Goal: Information Seeking & Learning: Learn about a topic

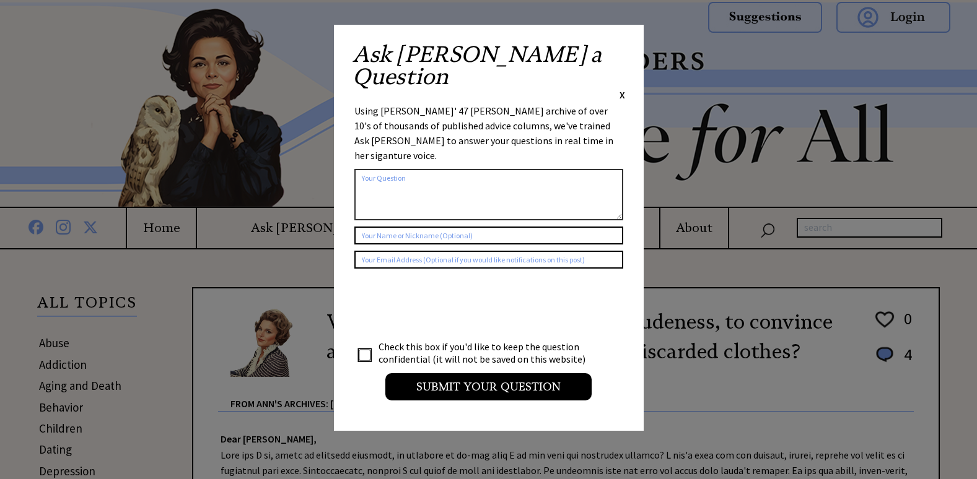
click at [620, 89] on span "X" at bounding box center [622, 95] width 6 height 12
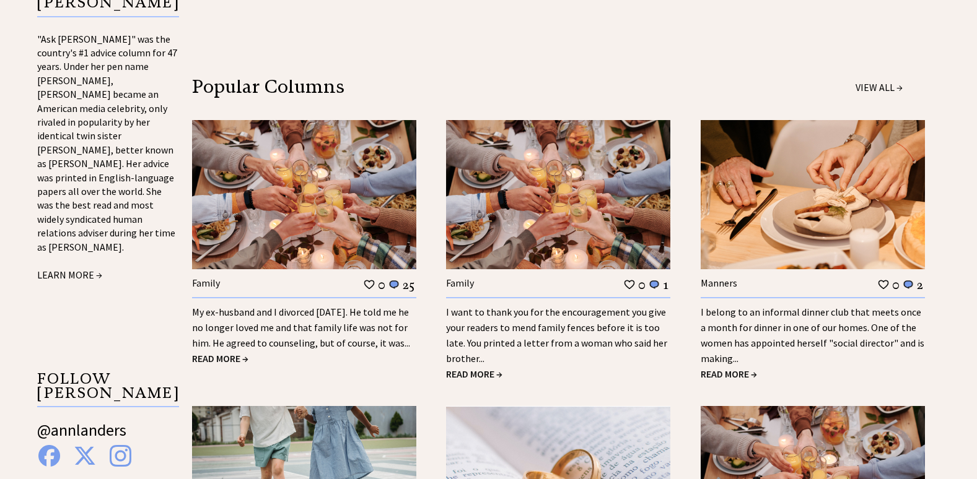
scroll to position [1053, 0]
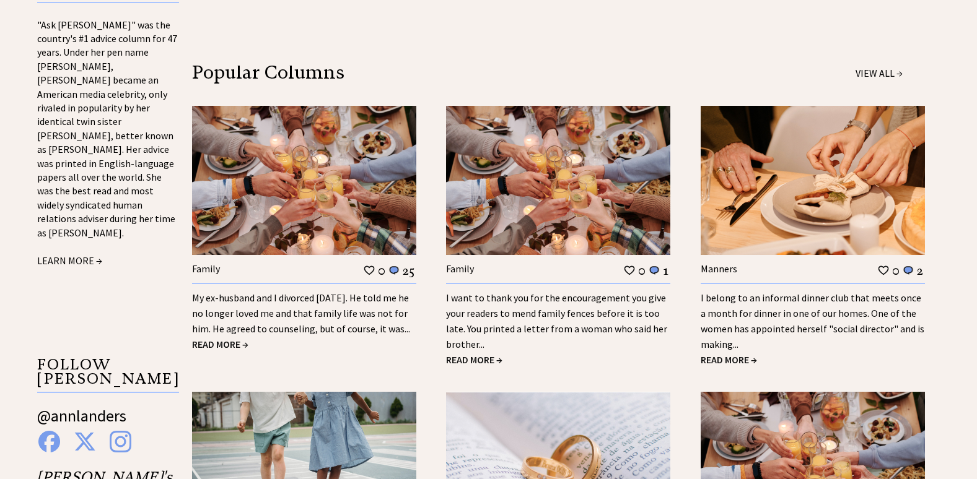
click at [758, 316] on link "I belong to an informal dinner club that meets once a month for dinner in one o…" at bounding box center [813, 321] width 224 height 59
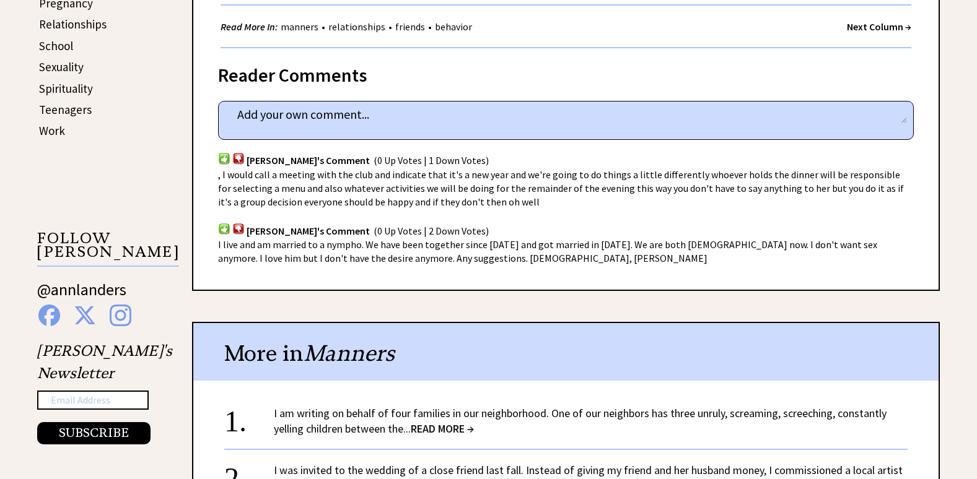
scroll to position [743, 0]
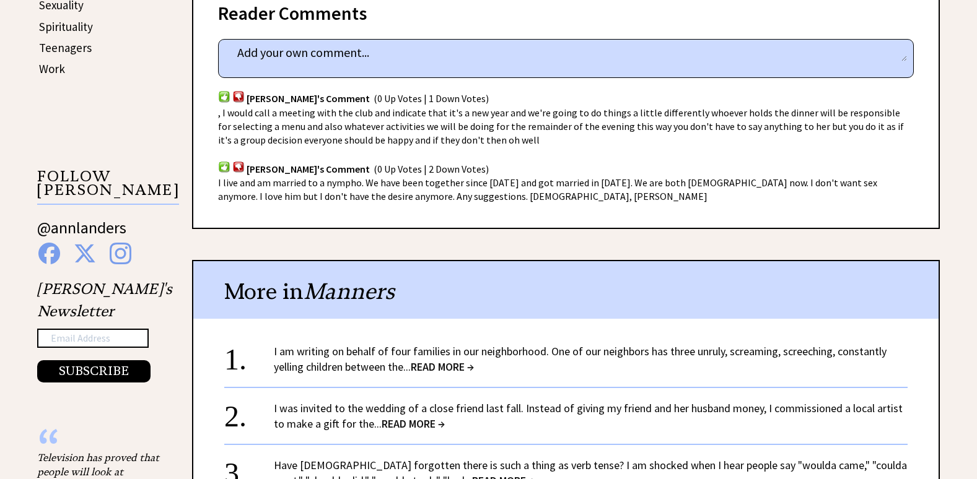
click at [436, 360] on span "READ MORE →" at bounding box center [442, 367] width 63 height 14
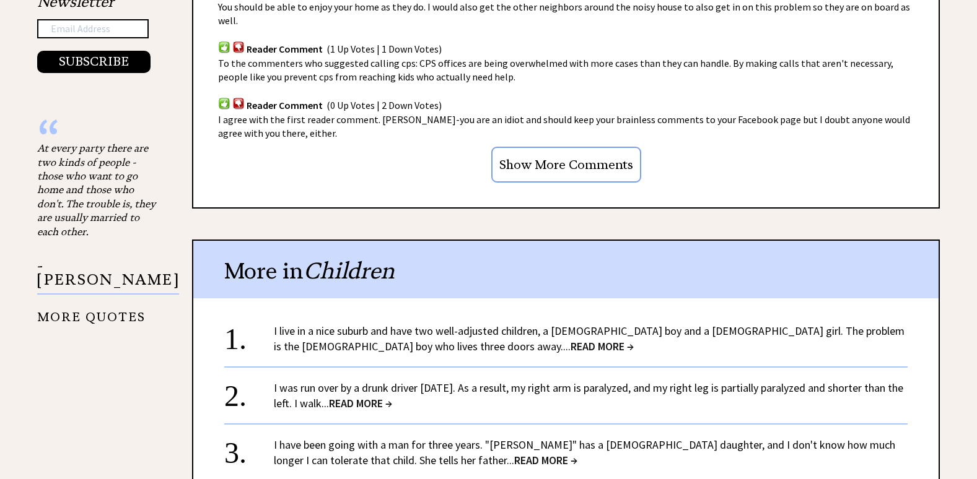
scroll to position [1115, 0]
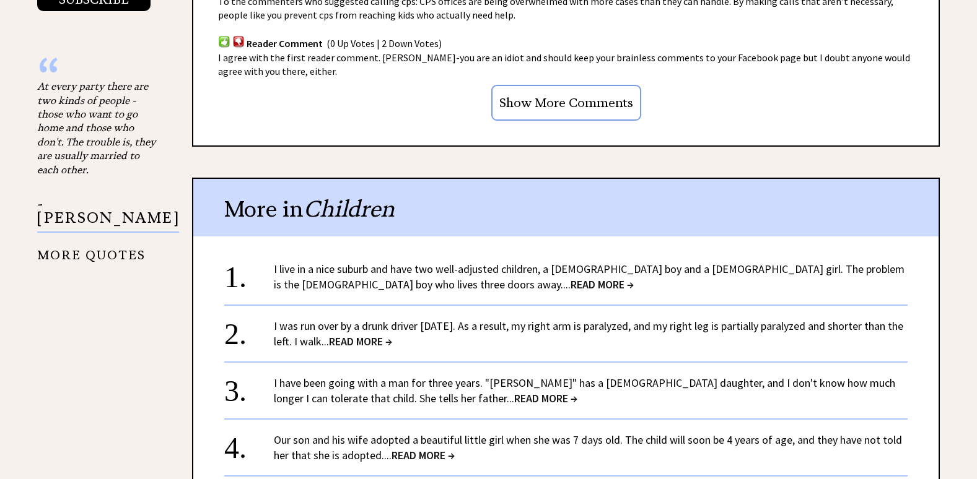
click at [392, 335] on span "READ MORE →" at bounding box center [360, 342] width 63 height 14
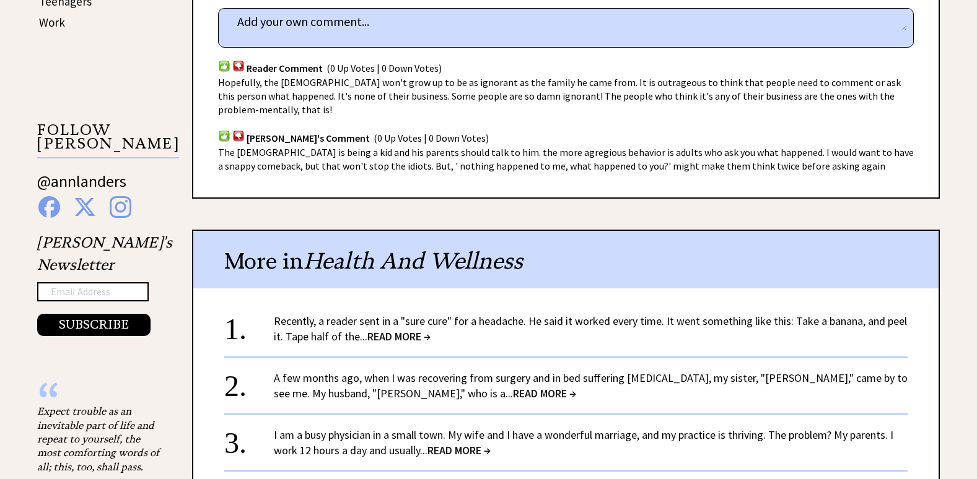
scroll to position [805, 0]
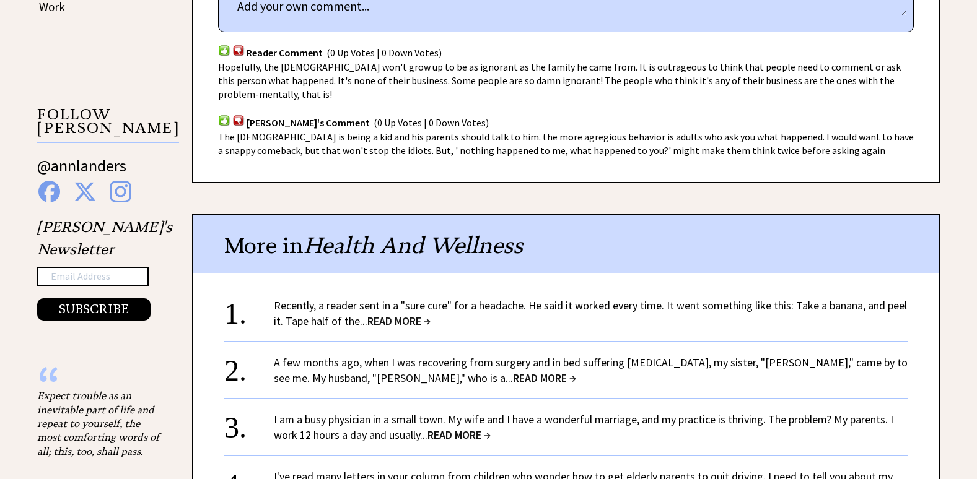
click at [386, 314] on span "READ MORE →" at bounding box center [398, 321] width 63 height 14
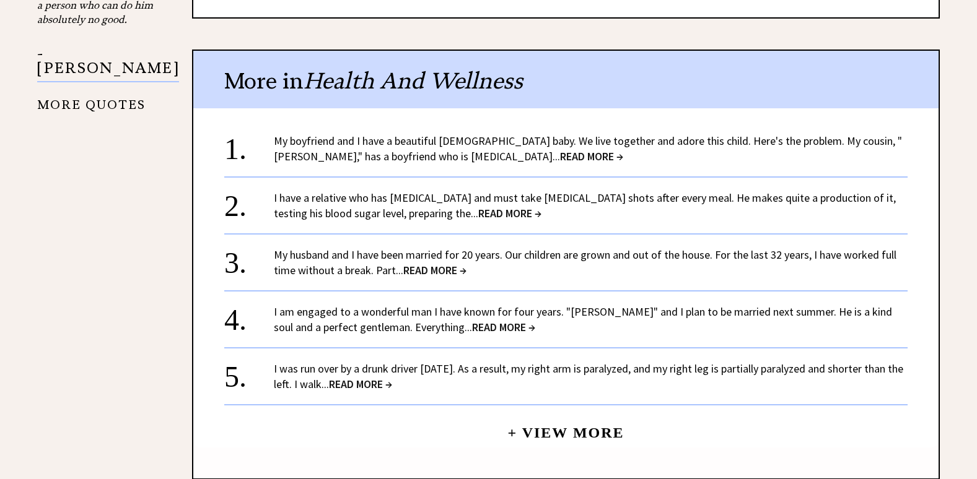
scroll to position [1239, 0]
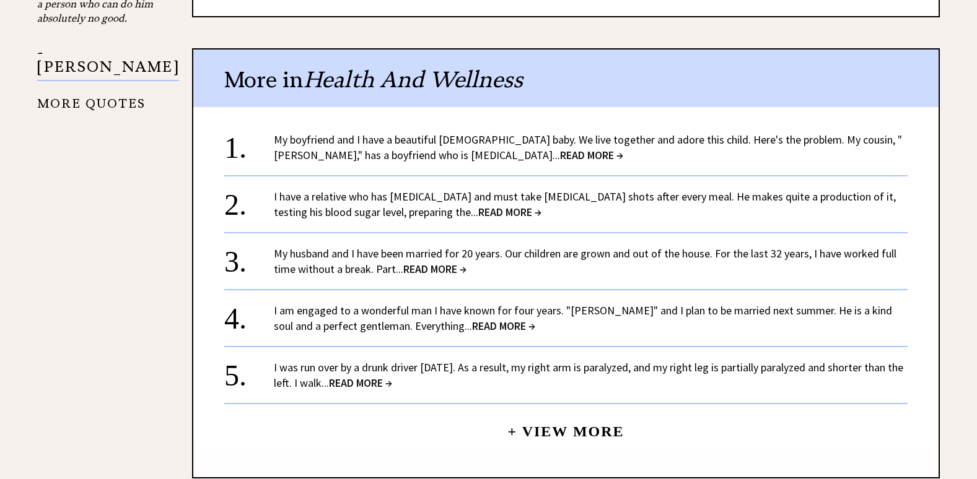
click at [332, 195] on link "I have a relative who has diabetes and must take insulin shots after every meal…" at bounding box center [585, 205] width 622 height 30
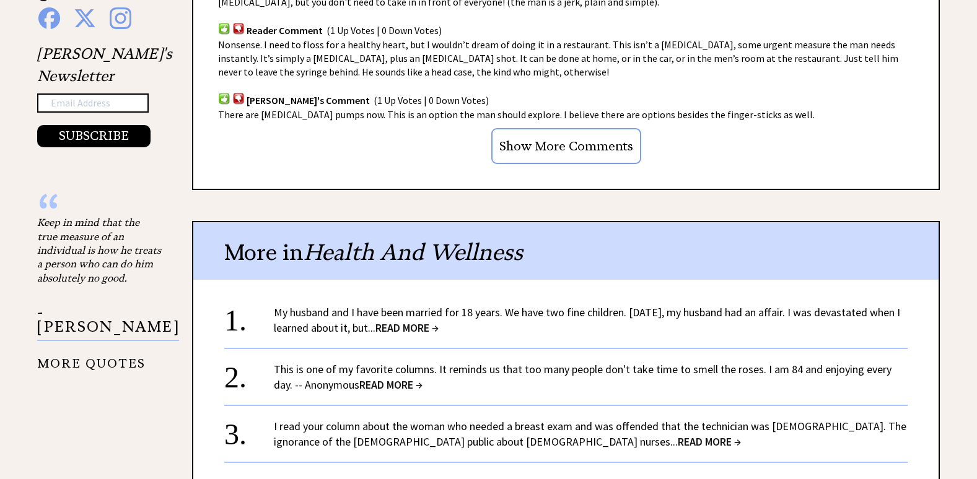
scroll to position [1053, 0]
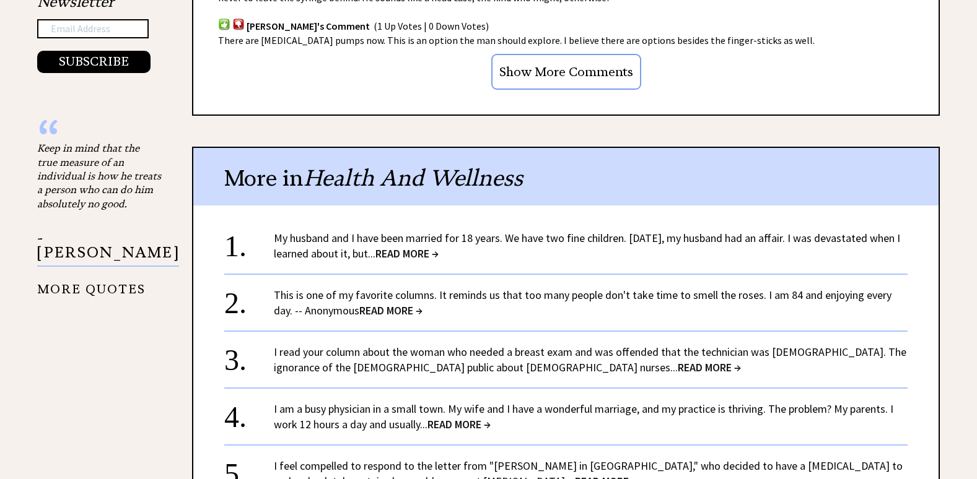
click at [442, 418] on span "READ MORE →" at bounding box center [458, 425] width 63 height 14
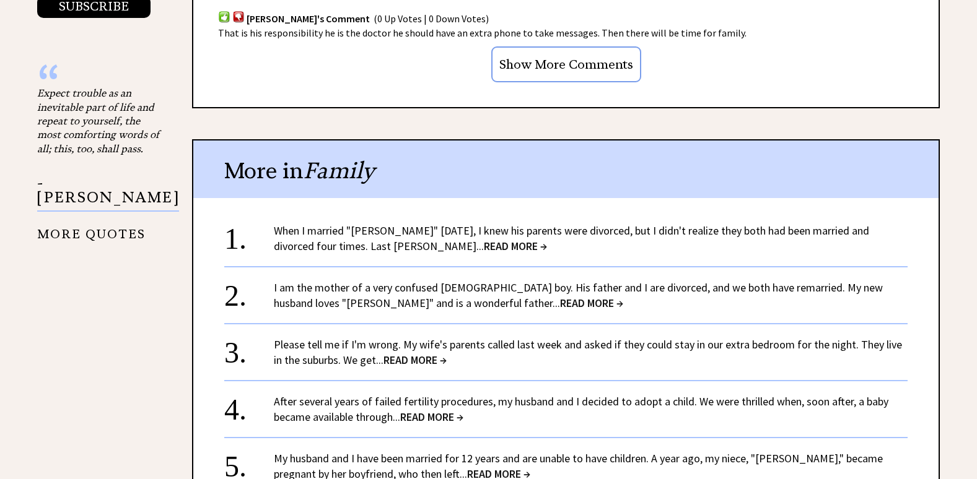
scroll to position [1115, 0]
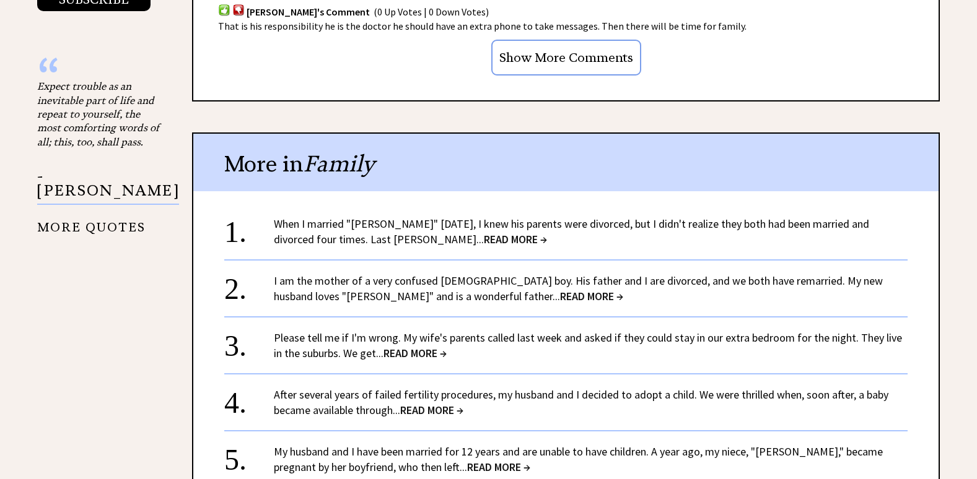
click at [484, 238] on span "READ MORE →" at bounding box center [515, 239] width 63 height 14
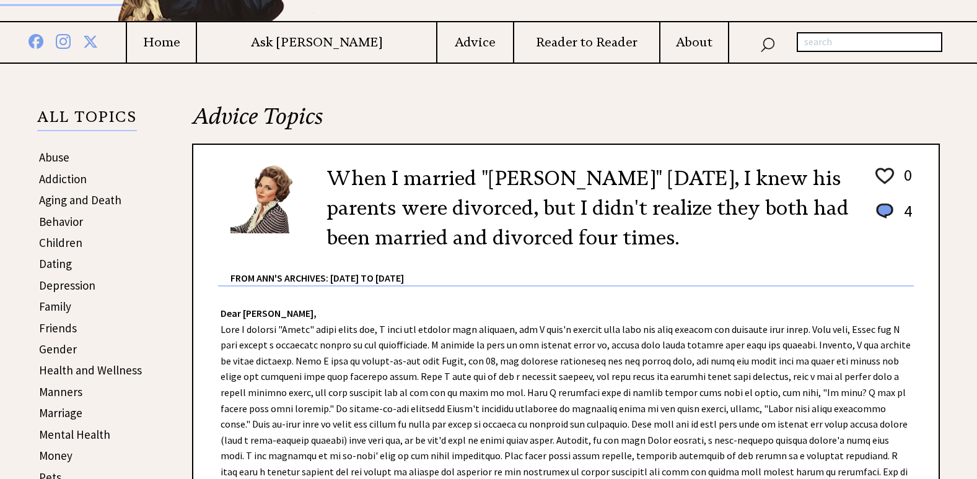
scroll to position [248, 0]
